Goal: Task Accomplishment & Management: Manage account settings

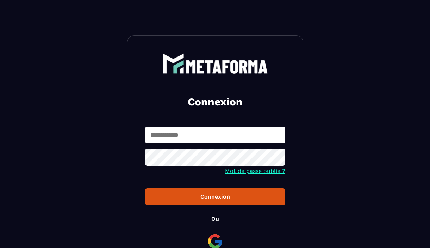
click at [161, 136] on input "text" at bounding box center [215, 135] width 140 height 17
type input "**********"
click at [226, 201] on button "Connexion" at bounding box center [215, 196] width 140 height 17
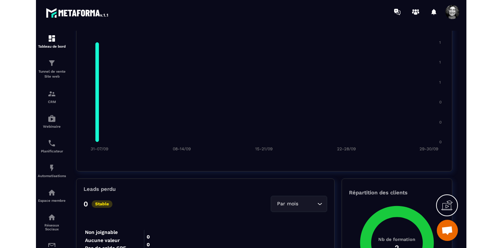
scroll to position [580, 0]
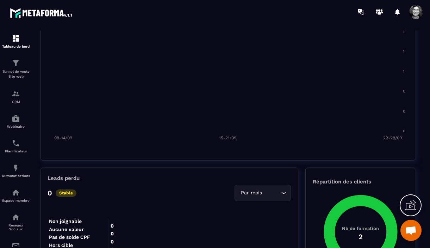
click at [416, 12] on span at bounding box center [416, 12] width 14 height 14
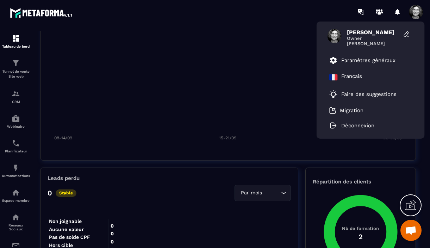
click at [266, 69] on foreignobject at bounding box center [228, 82] width 361 height 123
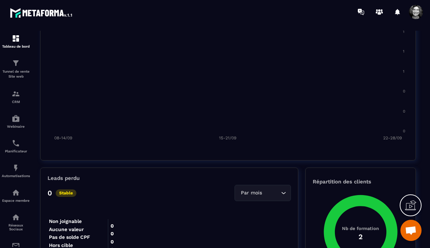
click at [266, 69] on foreignobject at bounding box center [228, 82] width 361 height 123
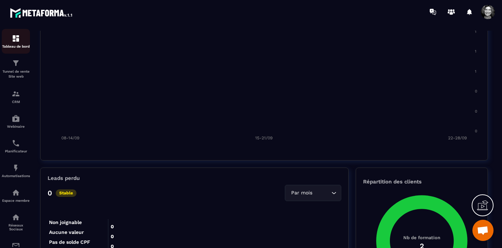
click at [16, 38] on img at bounding box center [16, 38] width 8 height 8
click at [15, 69] on div "Tunnel de vente Site web" at bounding box center [16, 69] width 28 height 20
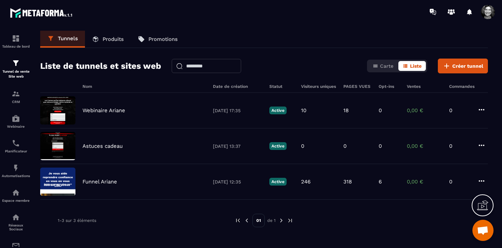
click at [430, 16] on span at bounding box center [488, 12] width 14 height 14
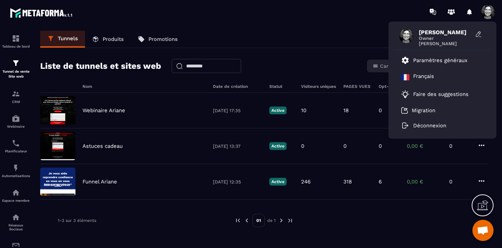
click at [368, 22] on div "[PERSON_NAME] Owner [PERSON_NAME] Paramètres généraux [DEMOGRAPHIC_DATA] Faire …" at bounding box center [292, 12] width 419 height 24
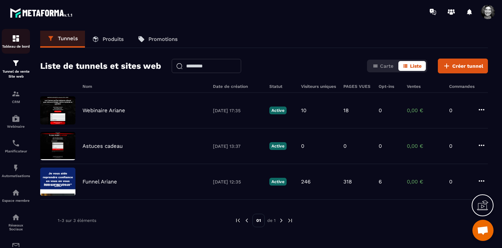
click at [20, 39] on div "Tableau de bord" at bounding box center [16, 41] width 28 height 14
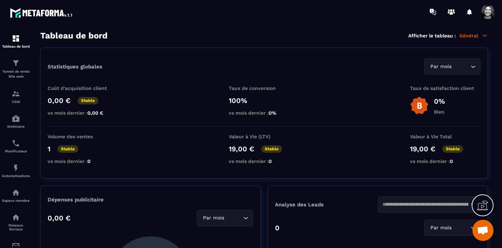
click at [430, 37] on icon at bounding box center [484, 35] width 6 height 6
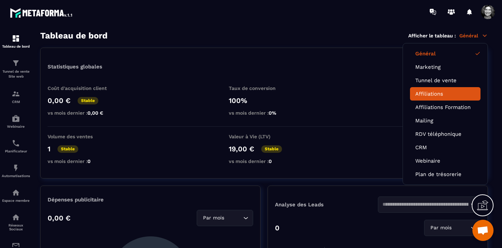
click at [430, 91] on link "Affiliations" at bounding box center [445, 94] width 60 height 6
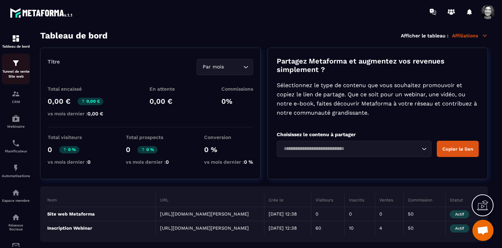
click at [14, 67] on img at bounding box center [16, 63] width 8 height 8
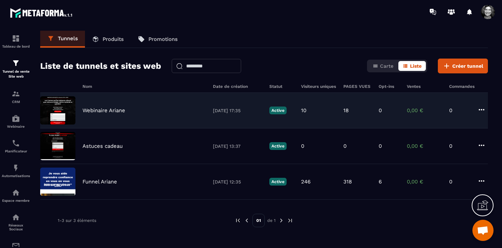
click at [112, 110] on p "Webinaire Ariane" at bounding box center [103, 110] width 43 height 6
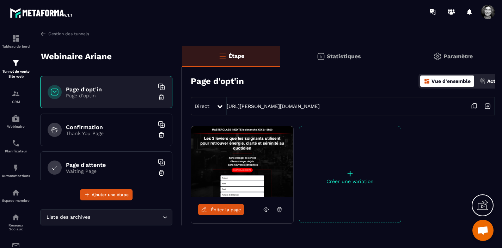
click at [227, 210] on span "Éditer la page" at bounding box center [226, 209] width 30 height 5
